Goal: Find specific page/section: Find specific page/section

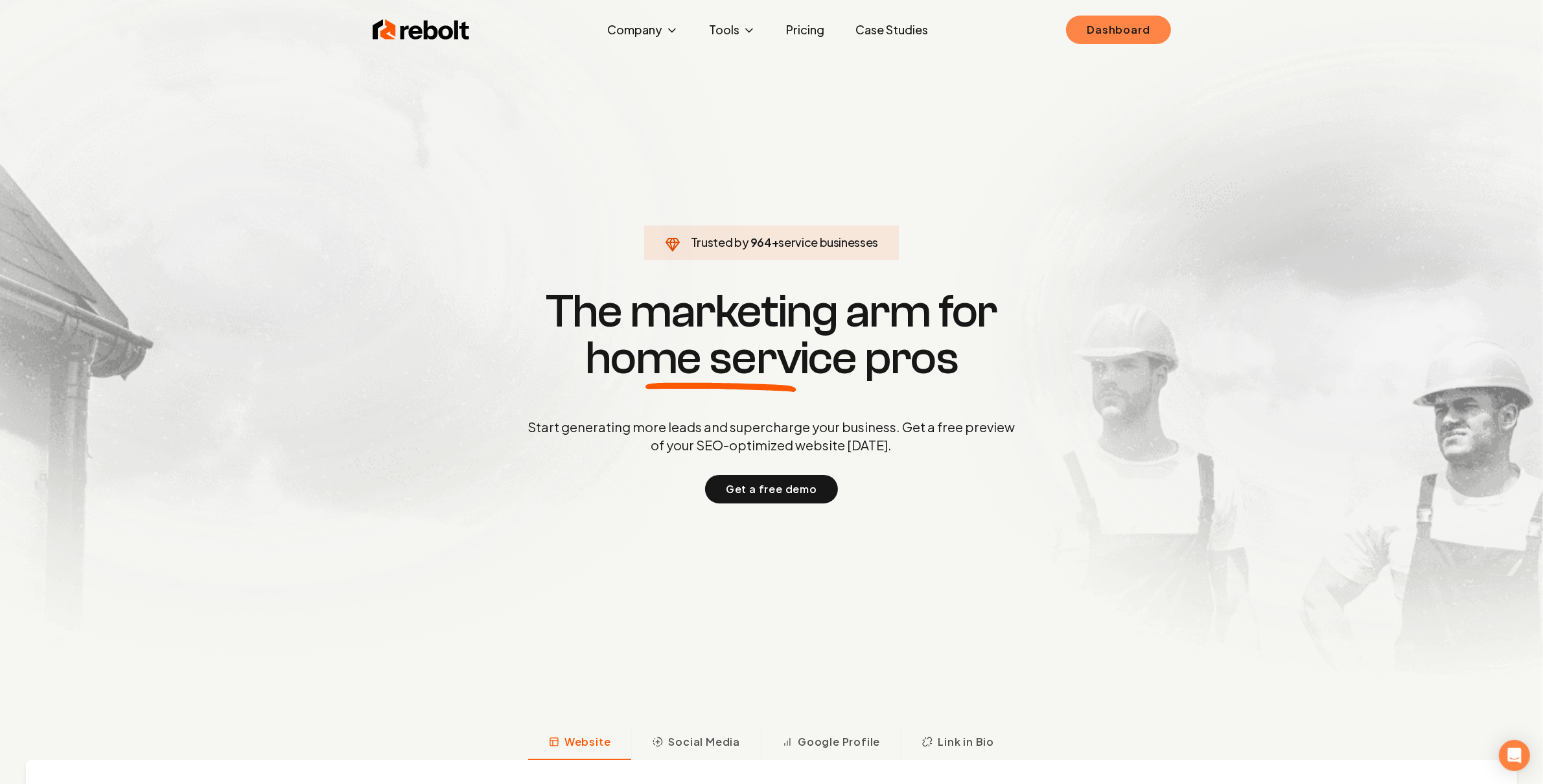
click at [1091, 33] on link "Dashboard" at bounding box center [1118, 29] width 105 height 28
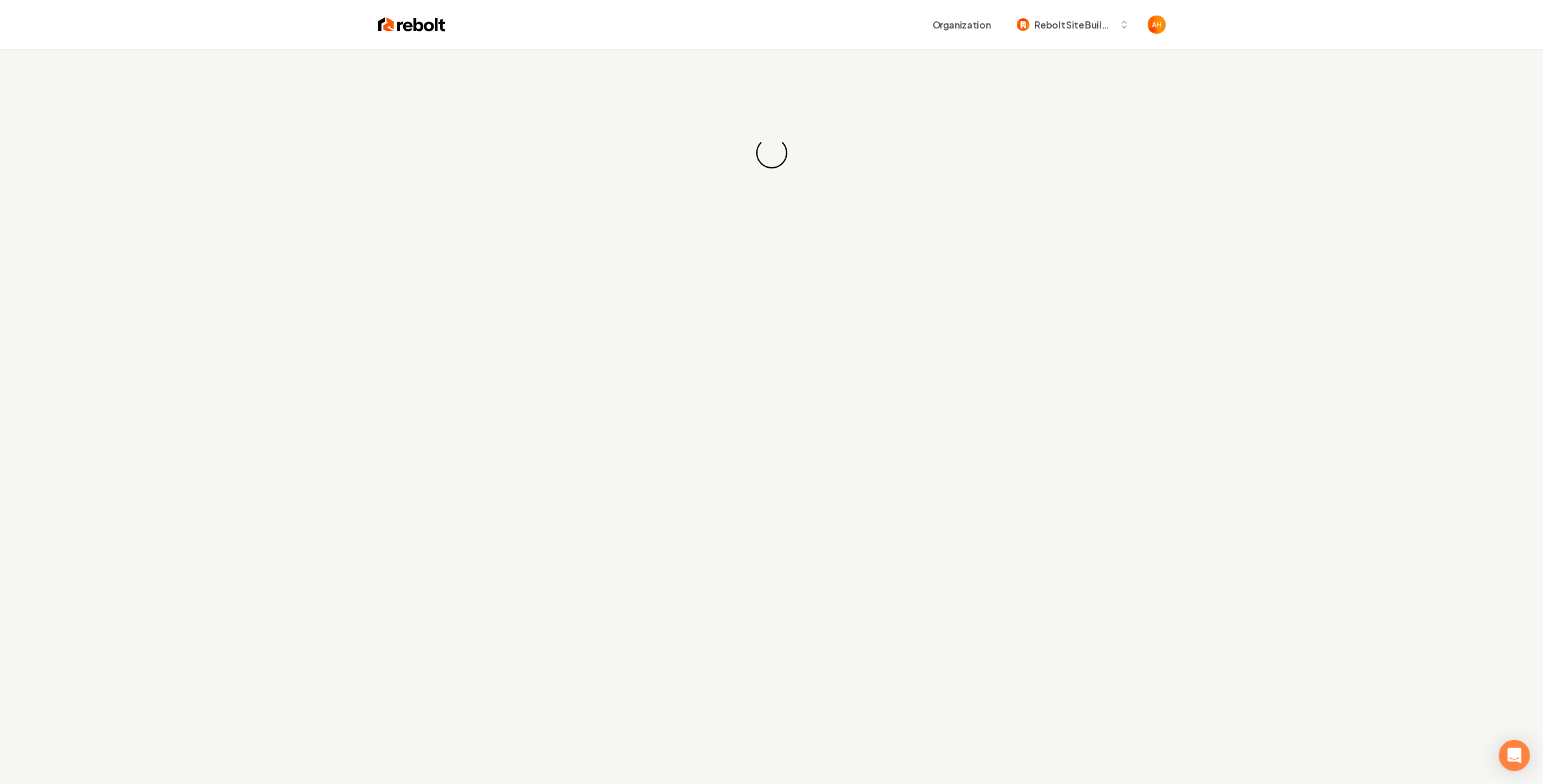
click at [860, 7] on div "Organization Rebolt Site Builder" at bounding box center [772, 24] width 829 height 49
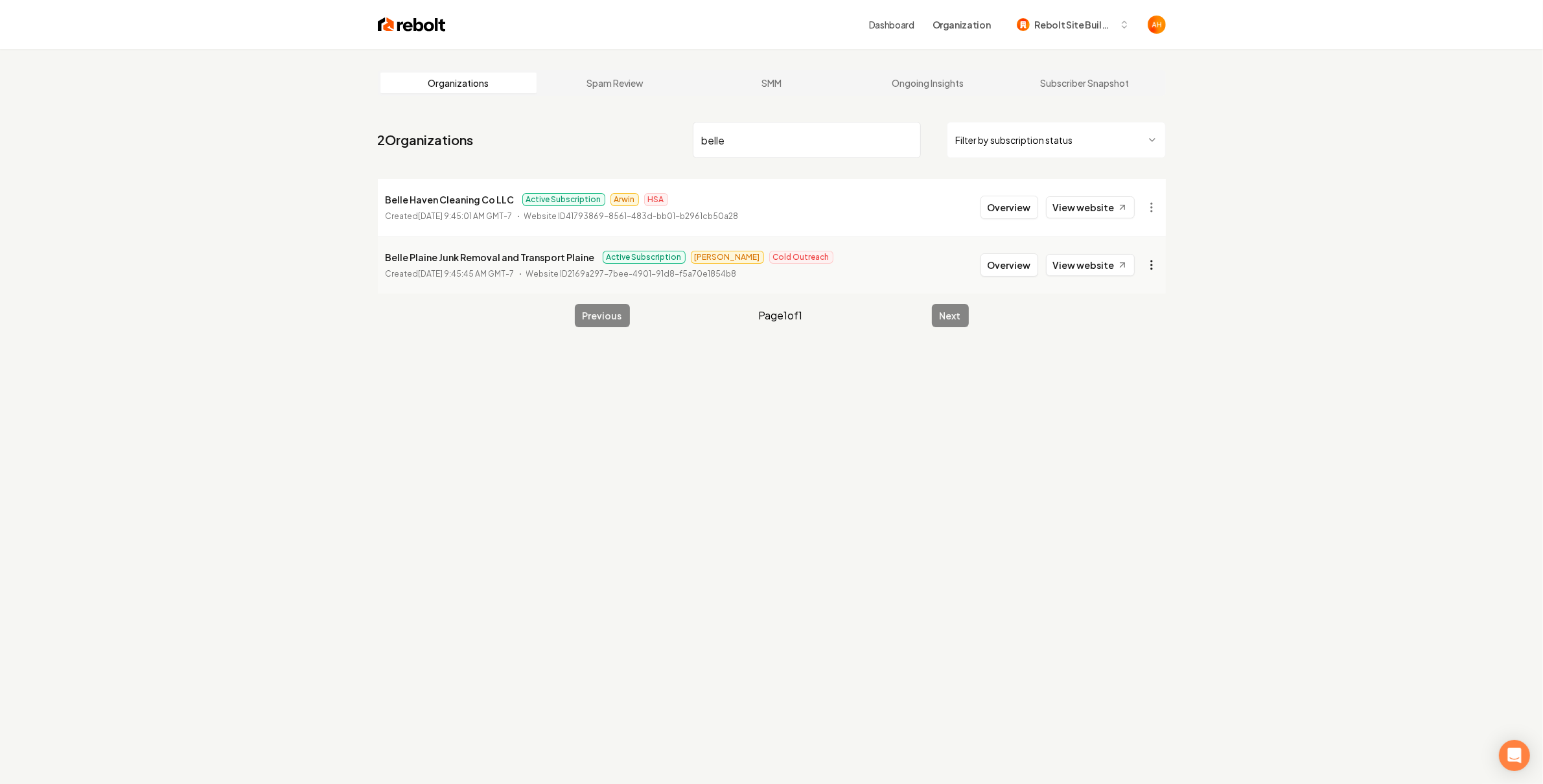
click at [1145, 272] on html "Dashboard Organization Rebolt Site Builder Organizations Spam Review SMM Ongoin…" at bounding box center [772, 392] width 1543 height 784
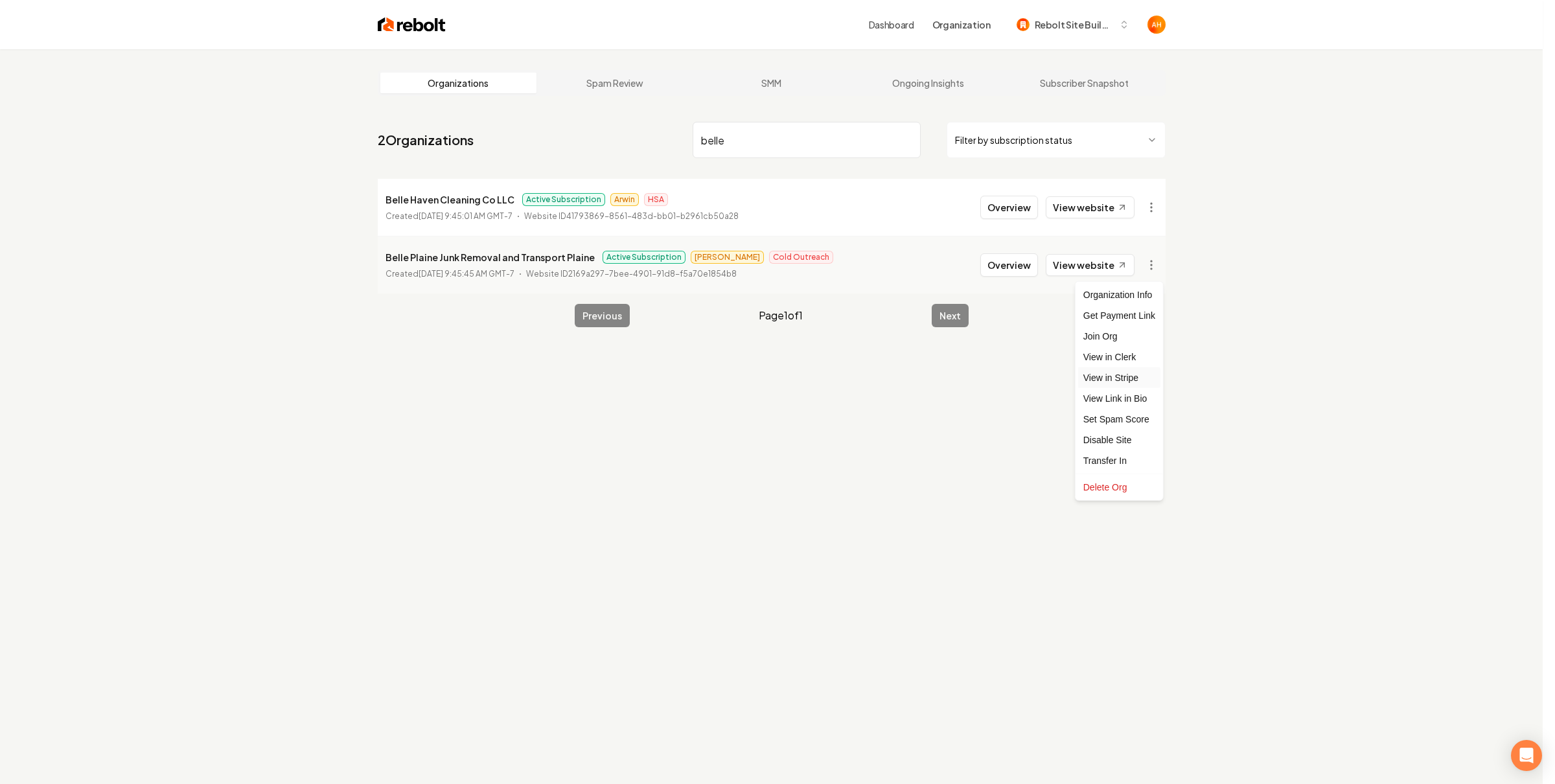
click at [1121, 380] on link "View in Stripe" at bounding box center [1119, 377] width 82 height 21
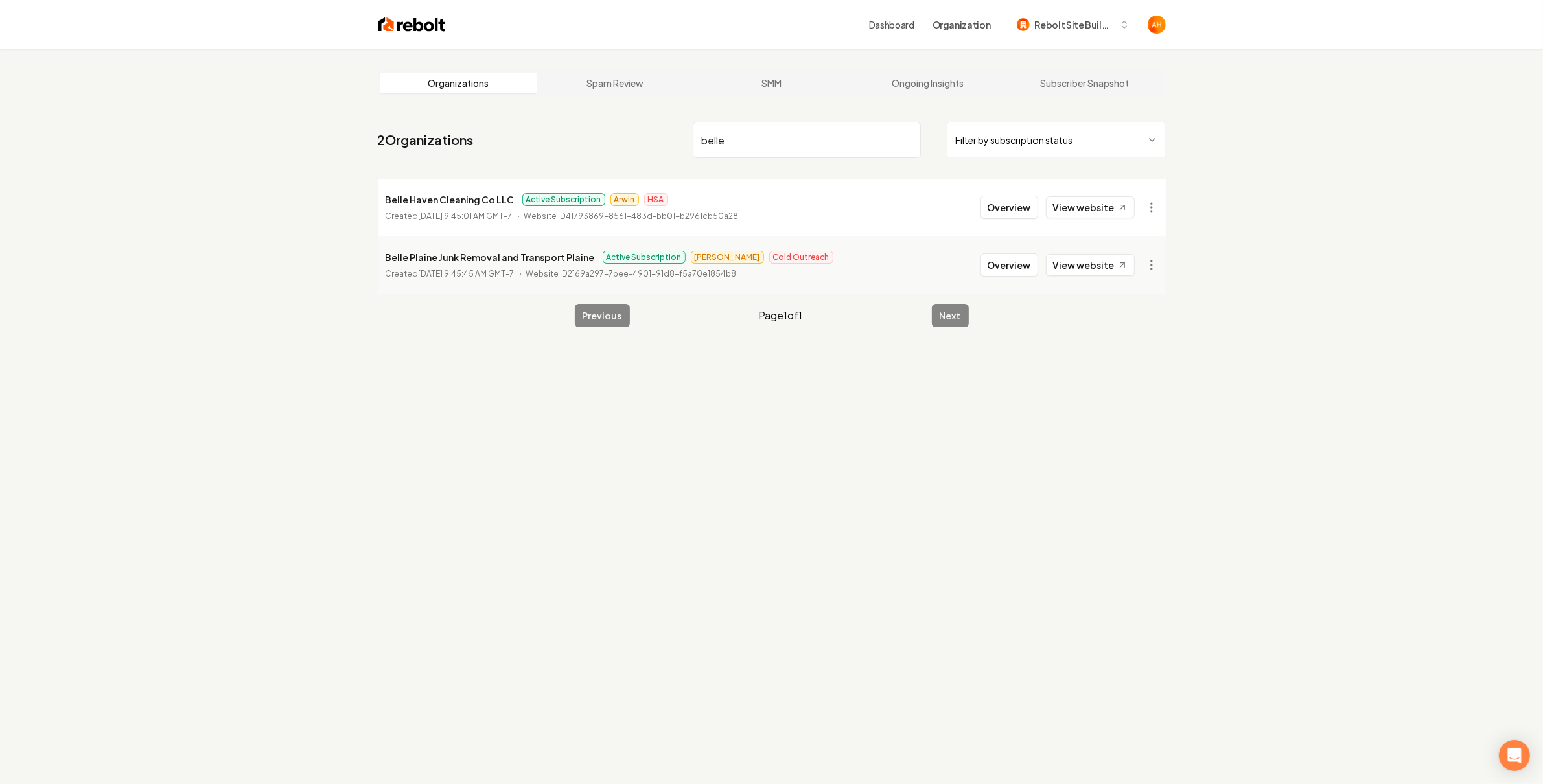
click at [736, 131] on input "belle" at bounding box center [807, 140] width 228 height 36
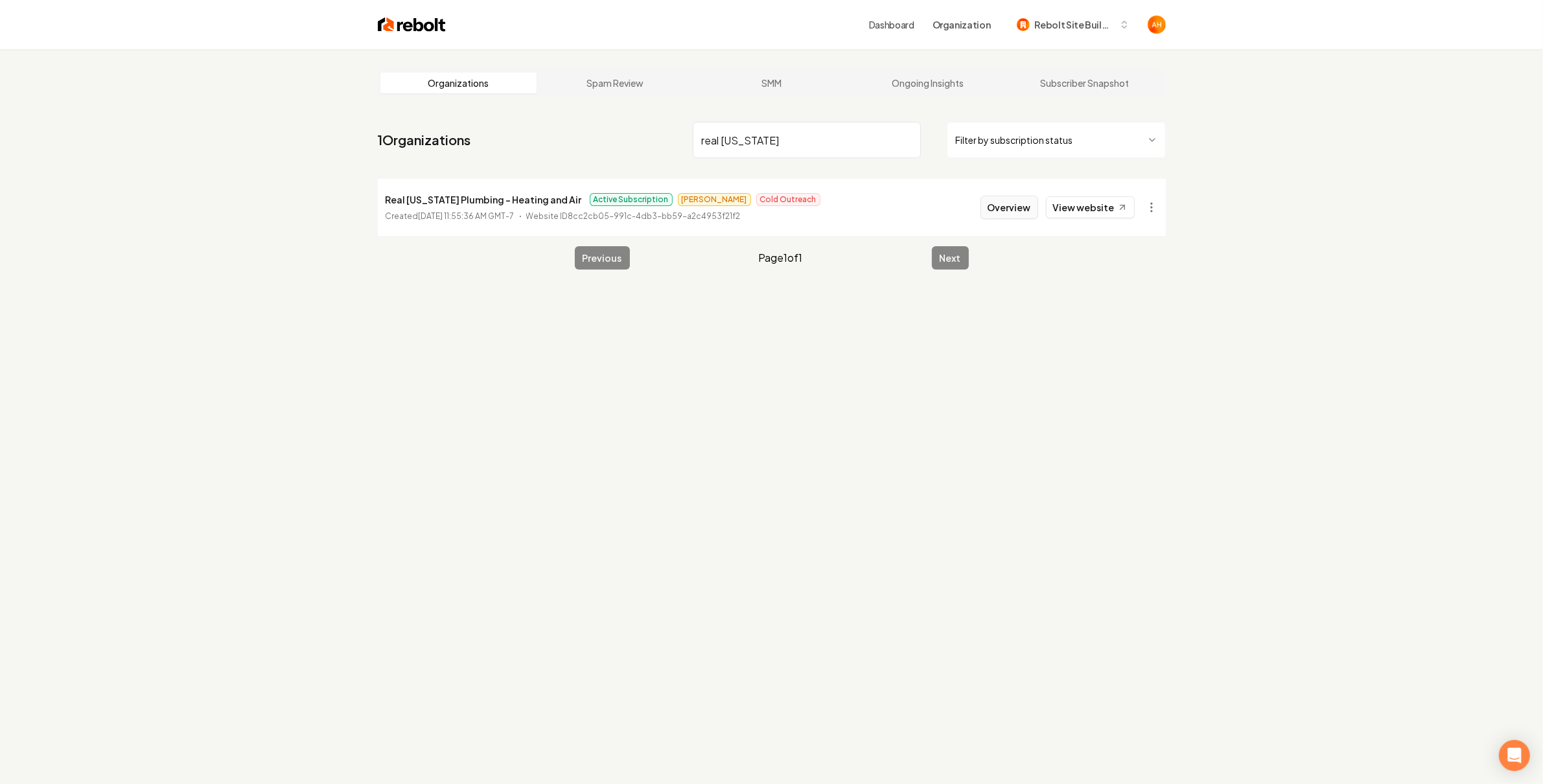
type input "real [US_STATE]"
click at [1006, 209] on button "Overview" at bounding box center [1009, 207] width 58 height 23
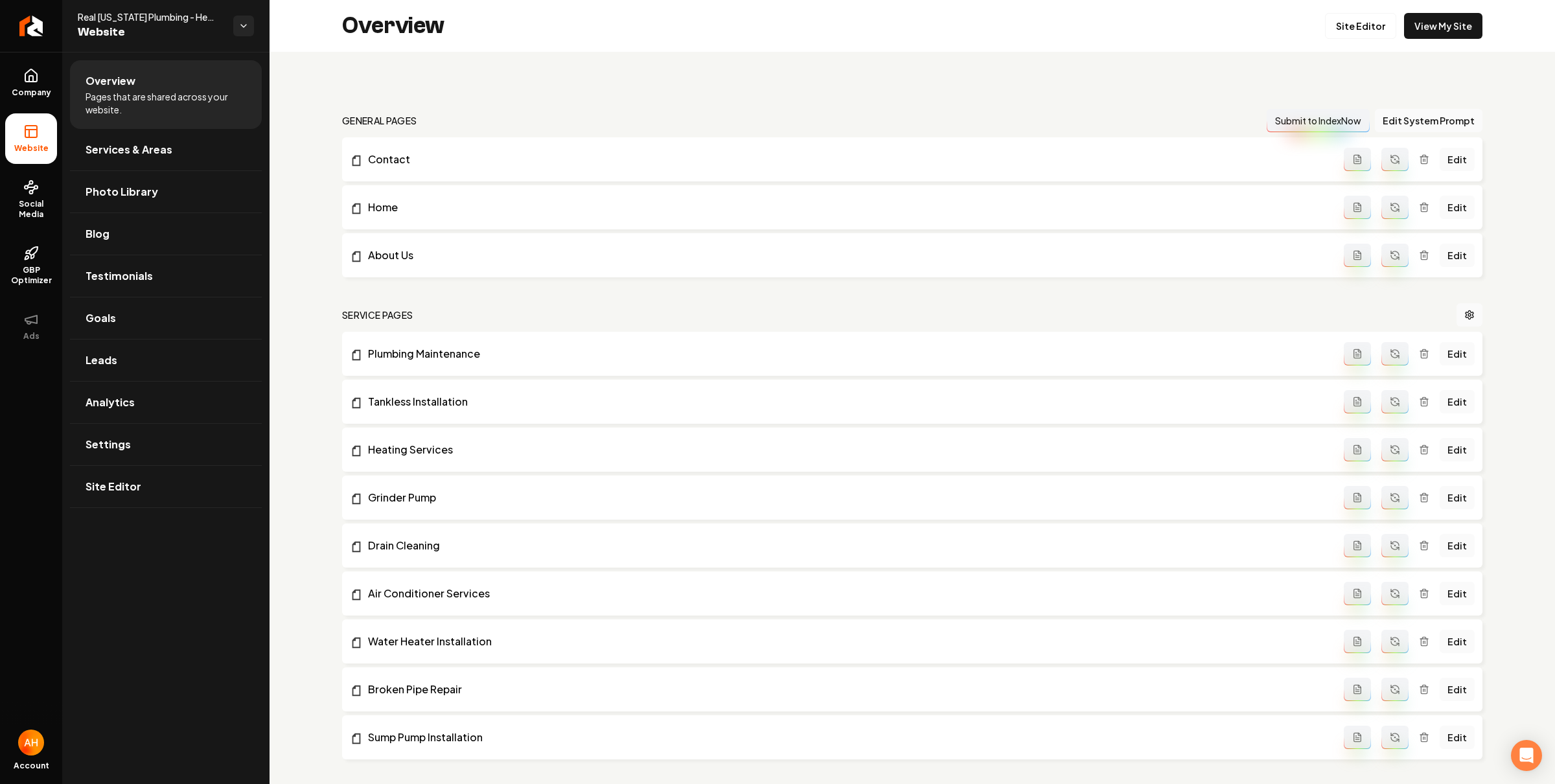
scroll to position [869, 0]
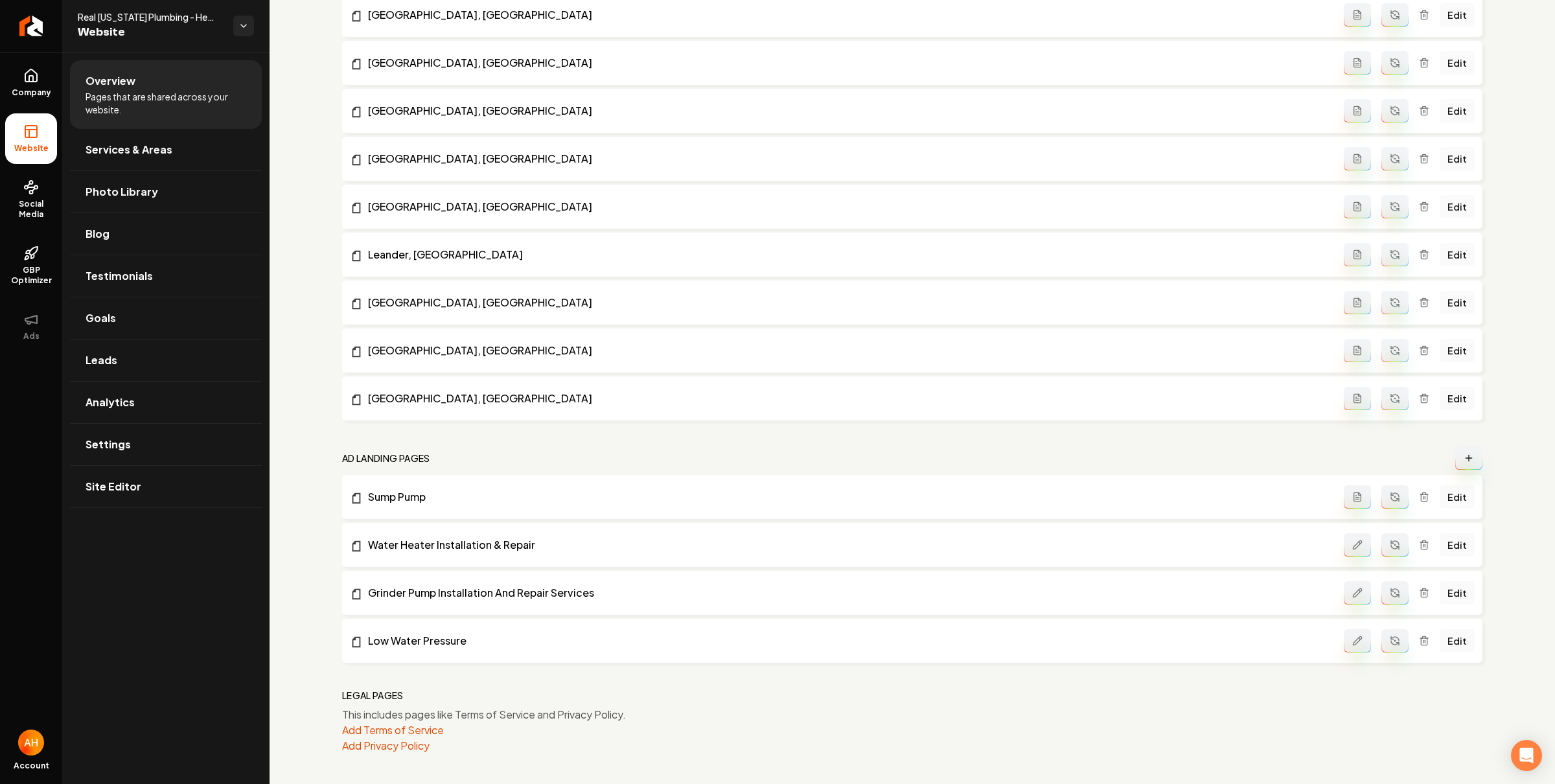
click at [1352, 633] on button "Main content area" at bounding box center [1358, 640] width 28 height 23
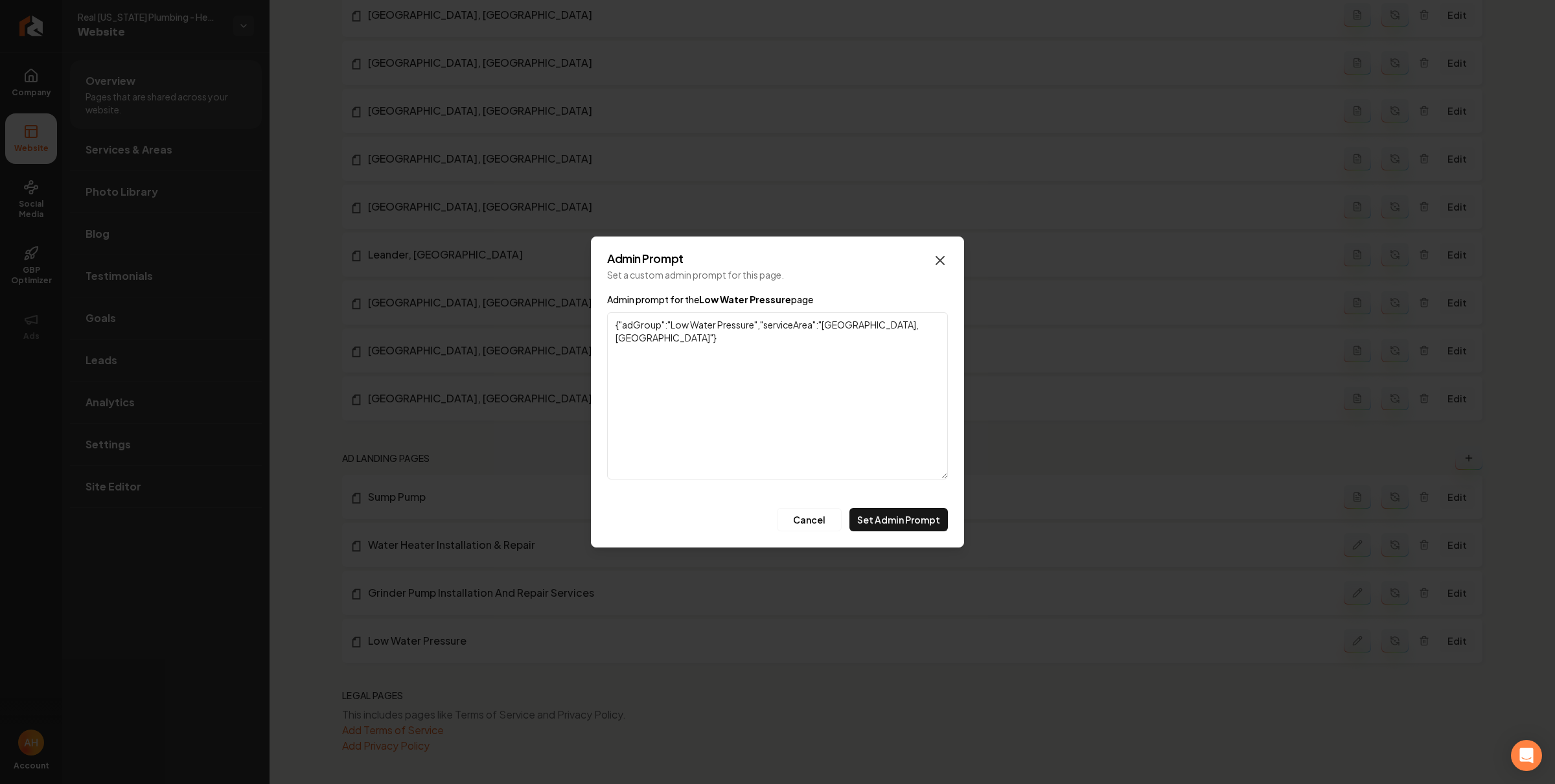
click at [940, 262] on icon "button" at bounding box center [940, 261] width 16 height 16
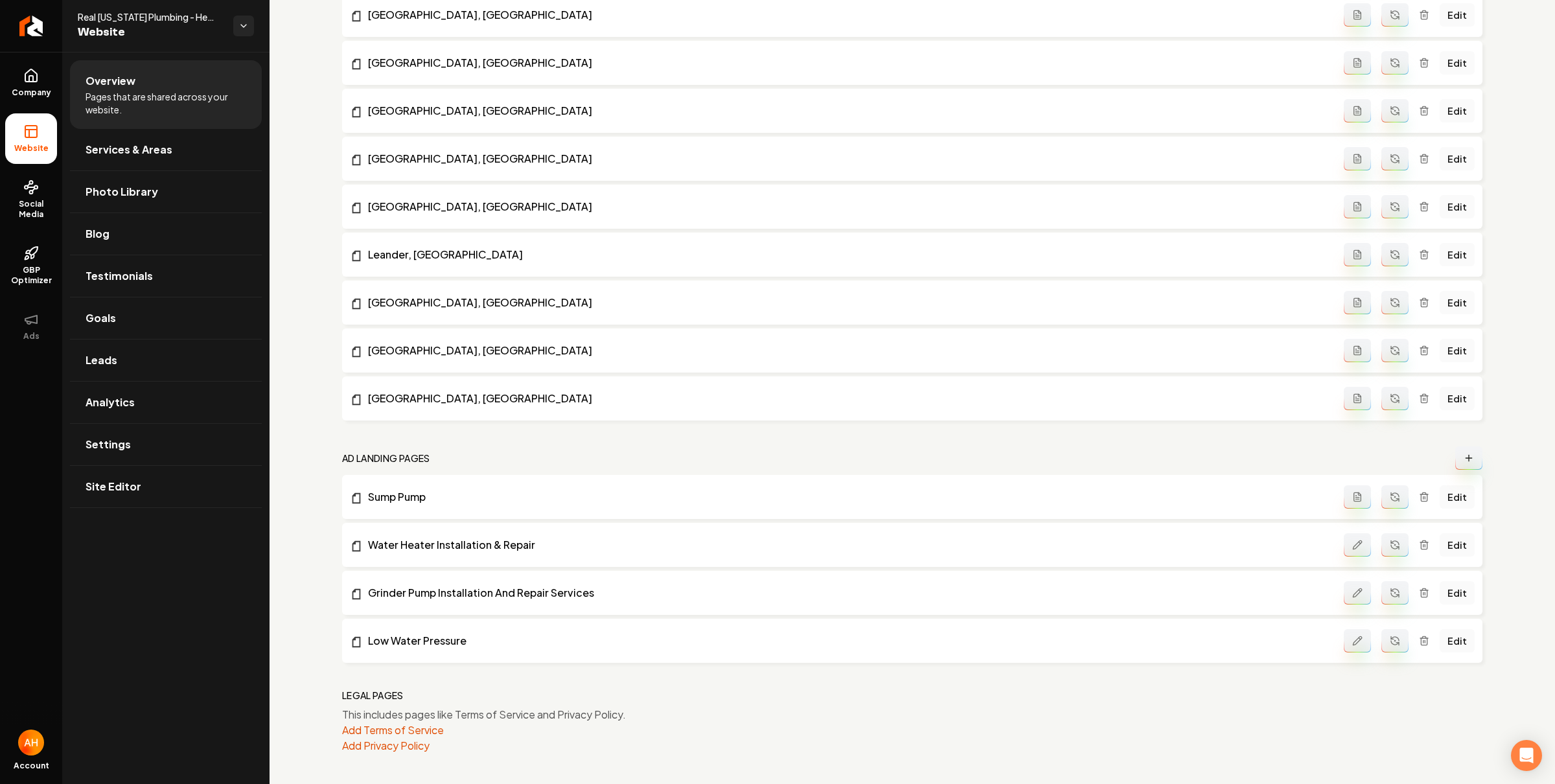
click at [422, 648] on li "Low Water Pressure Edit" at bounding box center [912, 640] width 1140 height 44
click at [396, 635] on link "Low Water Pressure" at bounding box center [847, 641] width 994 height 16
